Goal: Find specific page/section: Find specific page/section

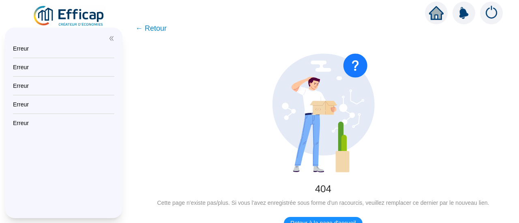
click at [110, 40] on icon "double-left" at bounding box center [112, 39] width 6 height 6
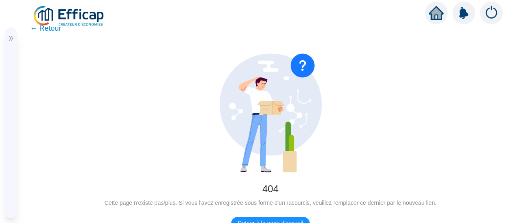
click at [45, 29] on span "← Retour" at bounding box center [45, 28] width 31 height 11
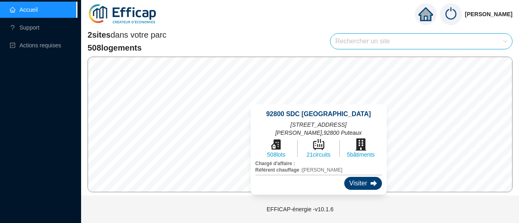
click at [344, 177] on div "Visiter" at bounding box center [362, 183] width 37 height 13
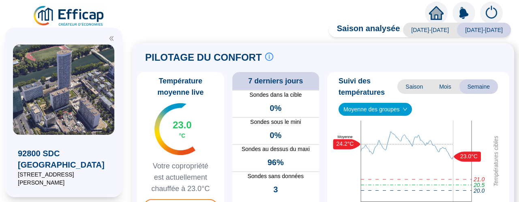
click at [57, 24] on div "92800 SDC Le France 4 Square [PERSON_NAME] Mon interlocuteur [PERSON_NAME] d'af…" at bounding box center [63, 113] width 127 height 180
click at [68, 20] on img at bounding box center [68, 16] width 73 height 23
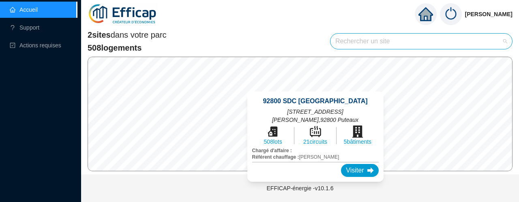
click at [360, 37] on input "search" at bounding box center [417, 41] width 165 height 15
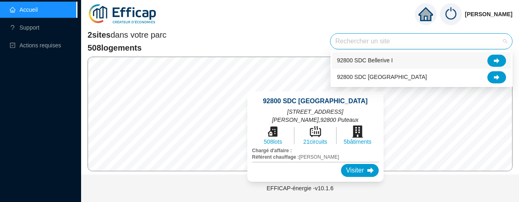
click at [366, 65] on div "92800 SDC Bellerive I" at bounding box center [421, 61] width 169 height 12
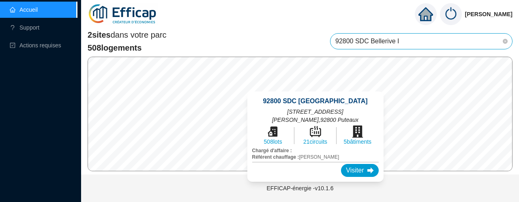
click at [298, 86] on div "92800 SDC [GEOGRAPHIC_DATA][STREET_ADDRESS][PERSON_NAME] 508 lots 21 circuits 5…" at bounding box center [316, 137] width 156 height 110
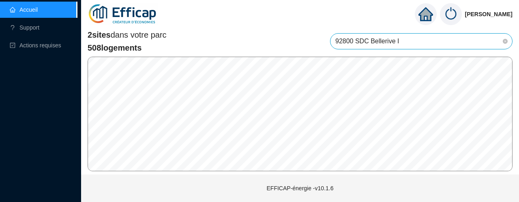
click at [365, 41] on span "92800 SDC Bellerive I" at bounding box center [421, 41] width 172 height 15
click at [405, 39] on span "92800 SDC Bellerive I" at bounding box center [421, 41] width 172 height 15
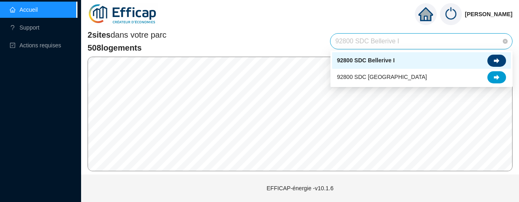
click at [496, 56] on div at bounding box center [496, 61] width 19 height 12
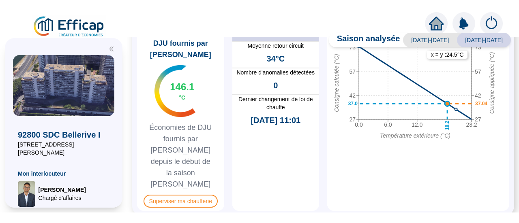
scroll to position [471, 0]
